Goal: Information Seeking & Learning: Learn about a topic

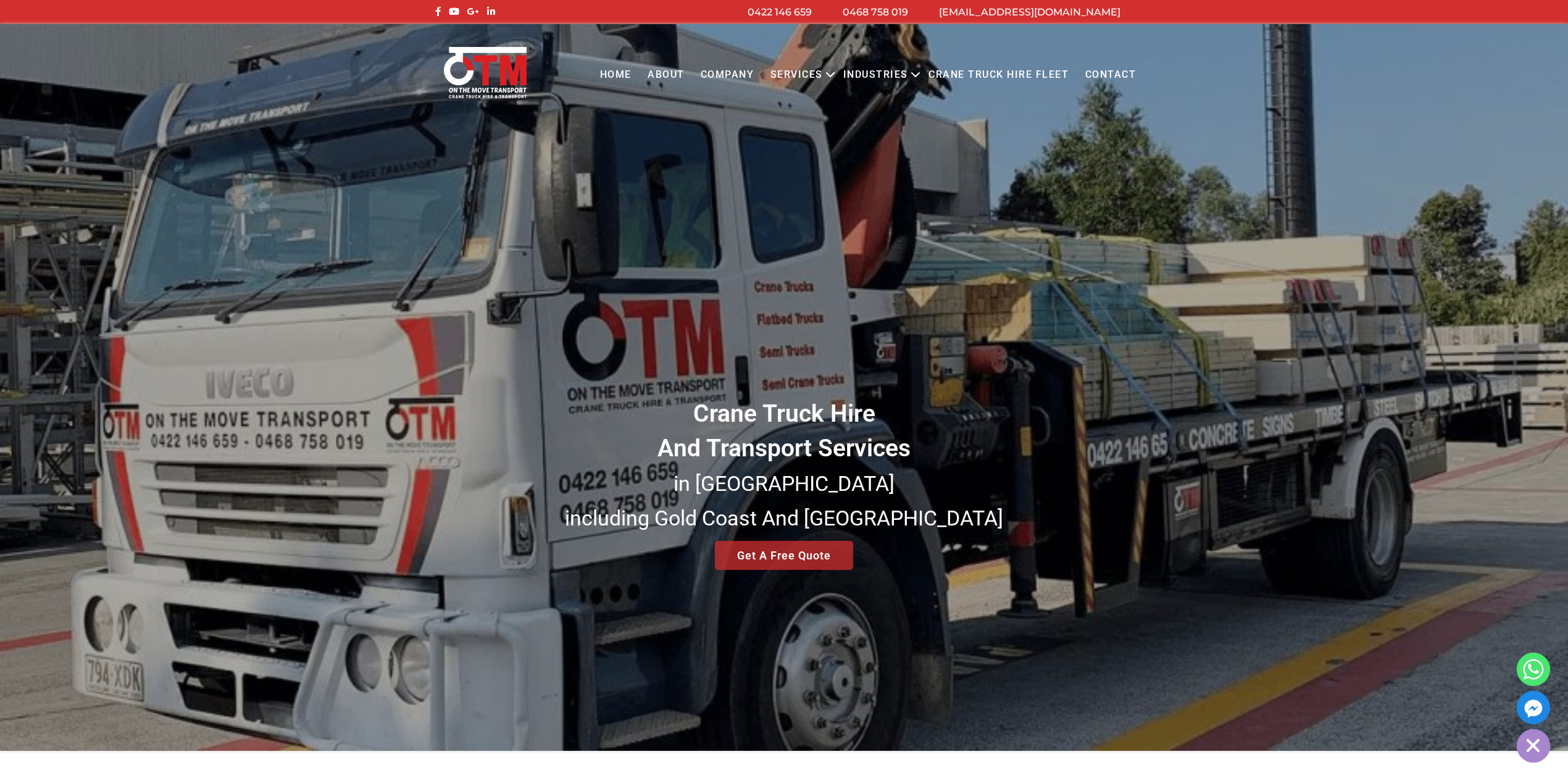
click at [652, 76] on link "About" at bounding box center [666, 74] width 53 height 34
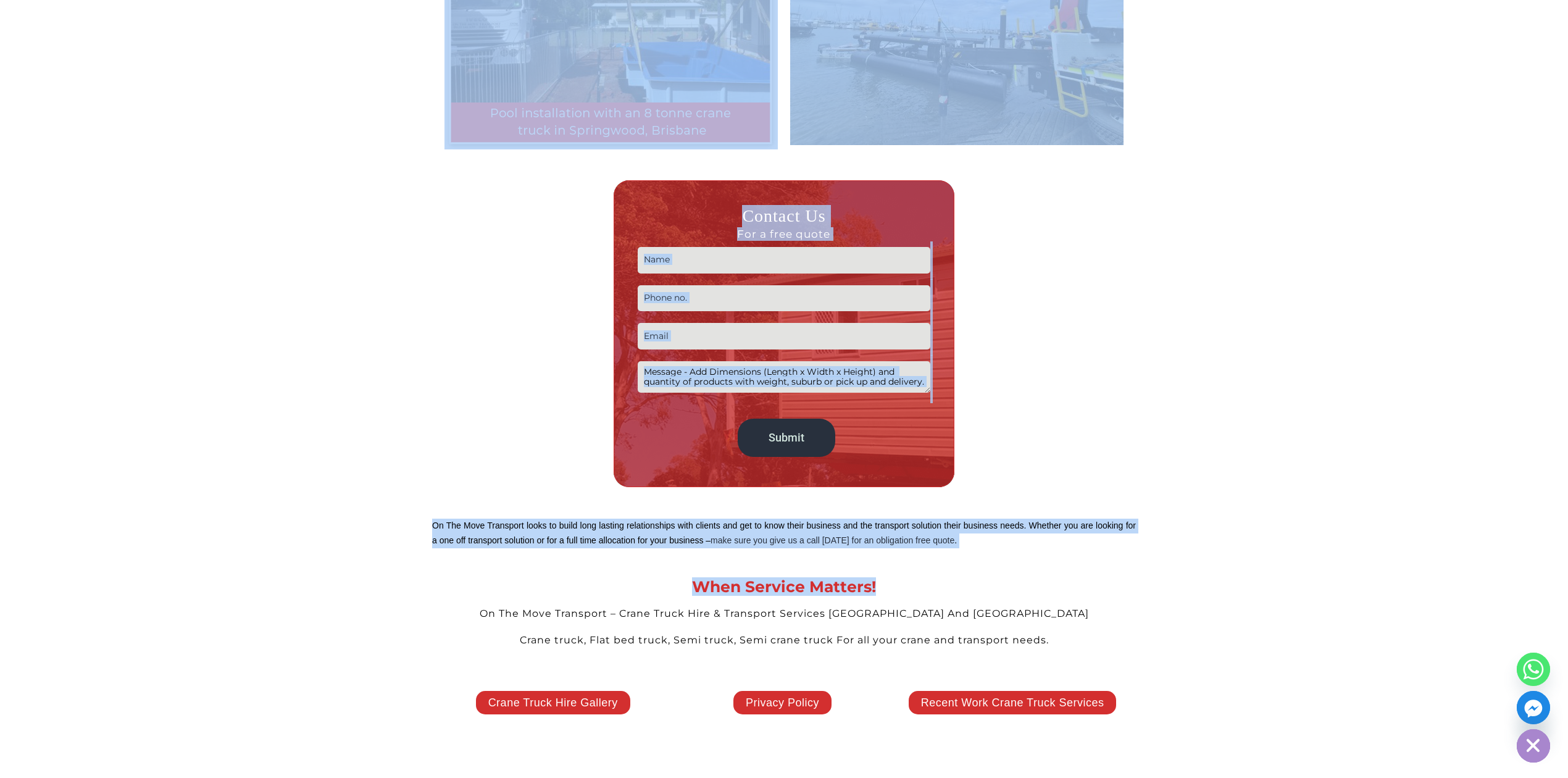
scroll to position [2139, 0]
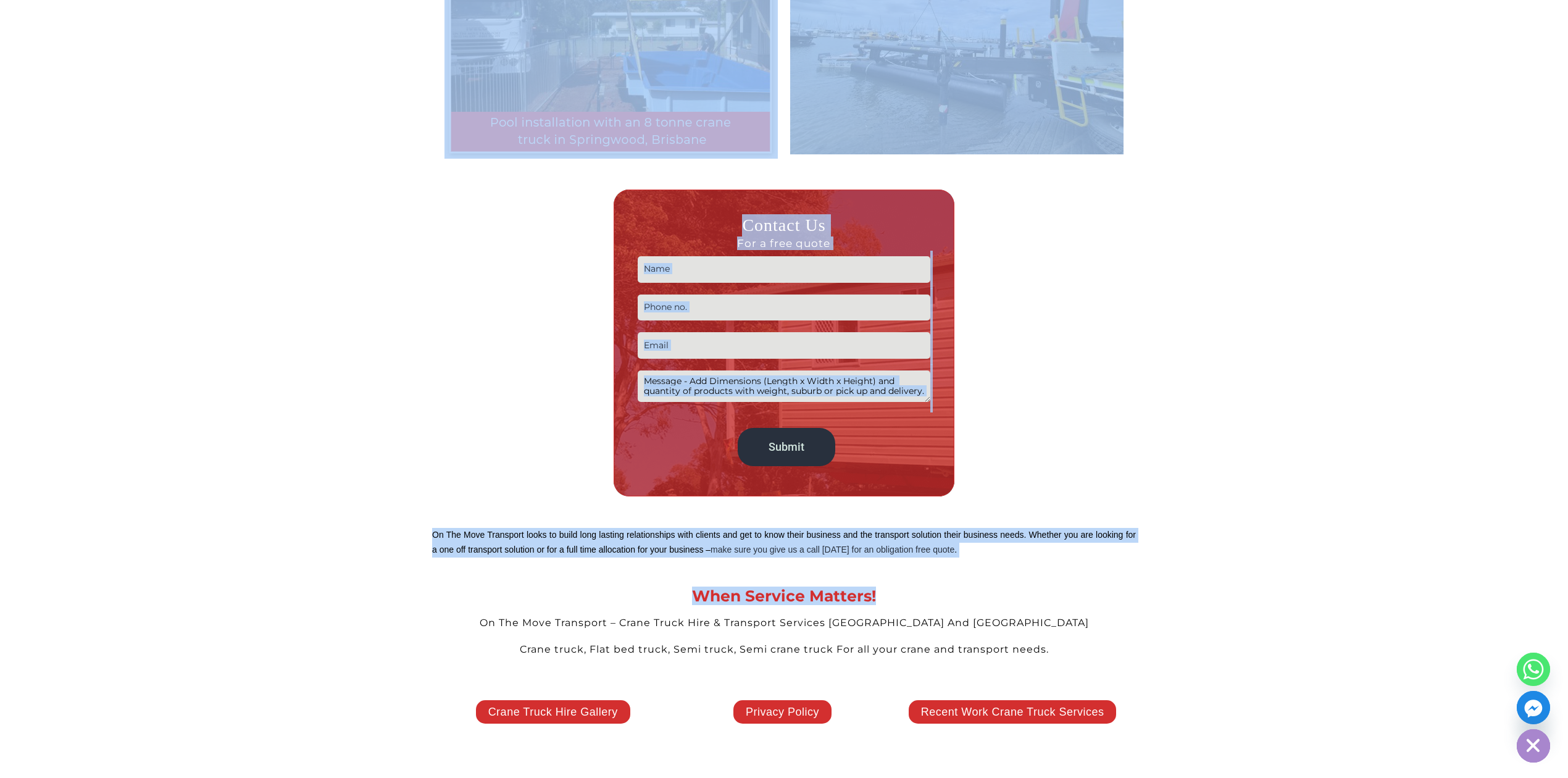
drag, startPoint x: 451, startPoint y: 532, endPoint x: 1162, endPoint y: 636, distance: 718.6
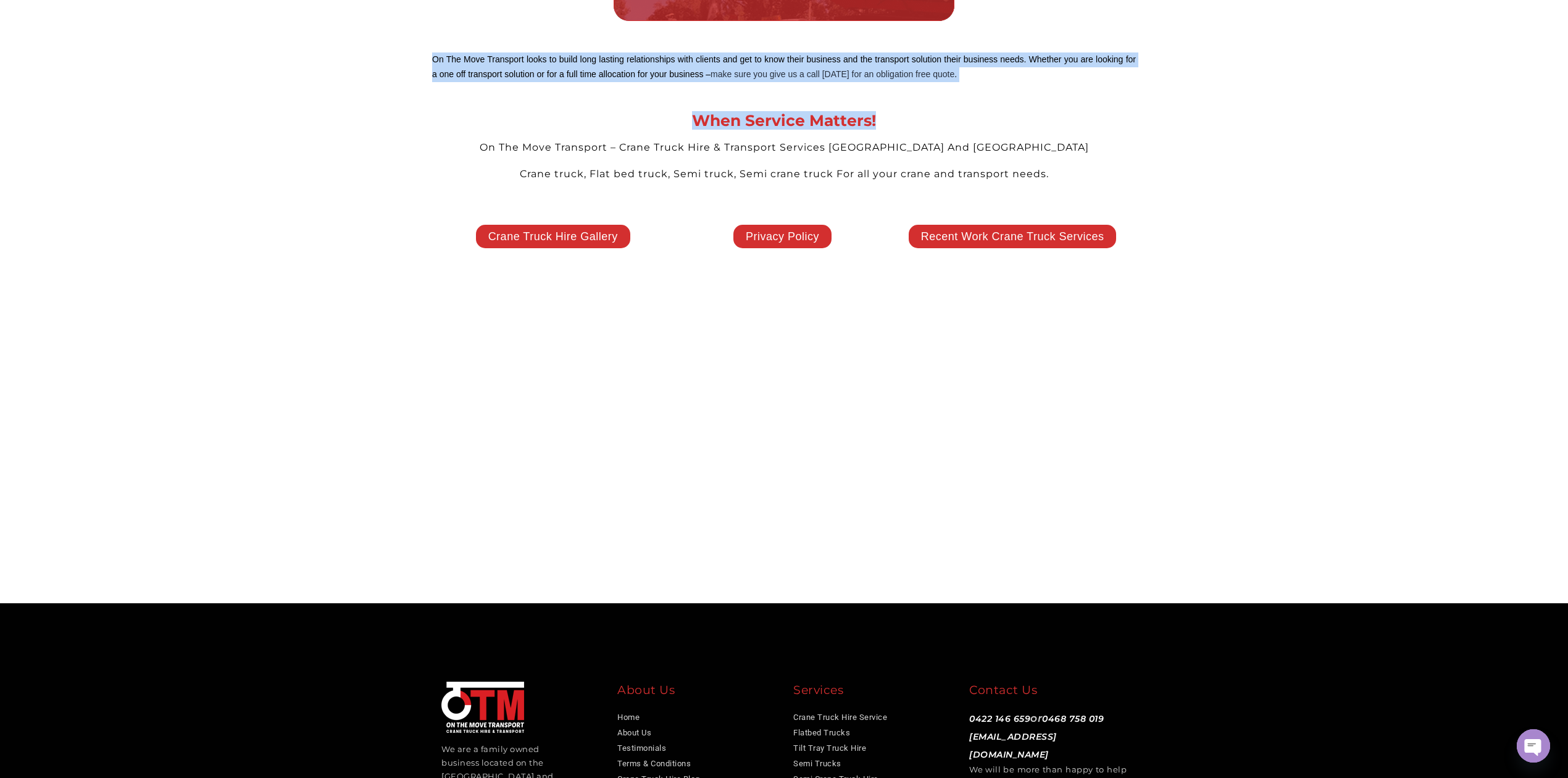
scroll to position [2632, 0]
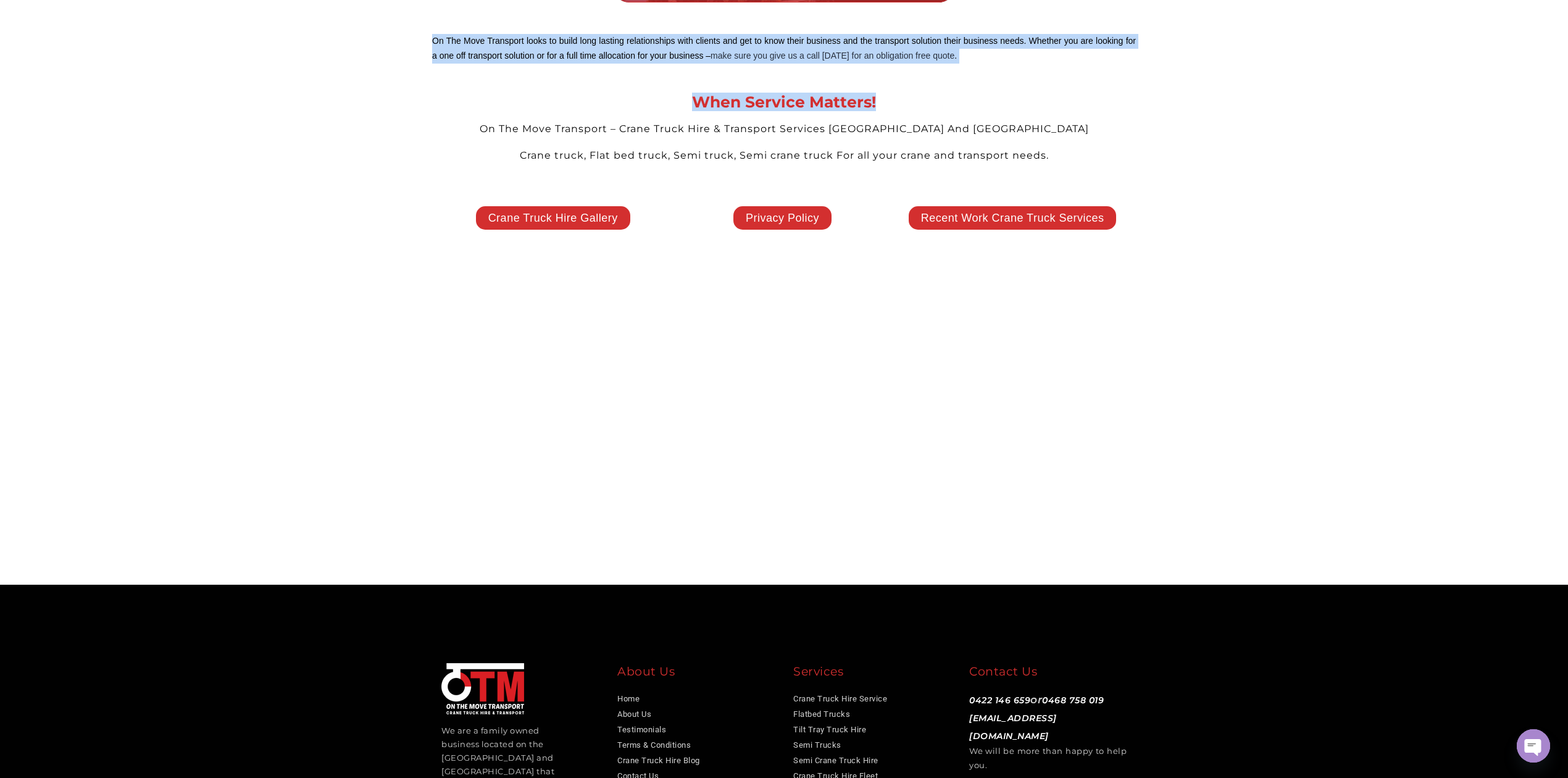
copy div "Lore Ipsum Dol Sitametc Adipisc Elitse Doeiu Tempo Inci & Utlaboree Dolorema Al…"
